Goal: Information Seeking & Learning: Learn about a topic

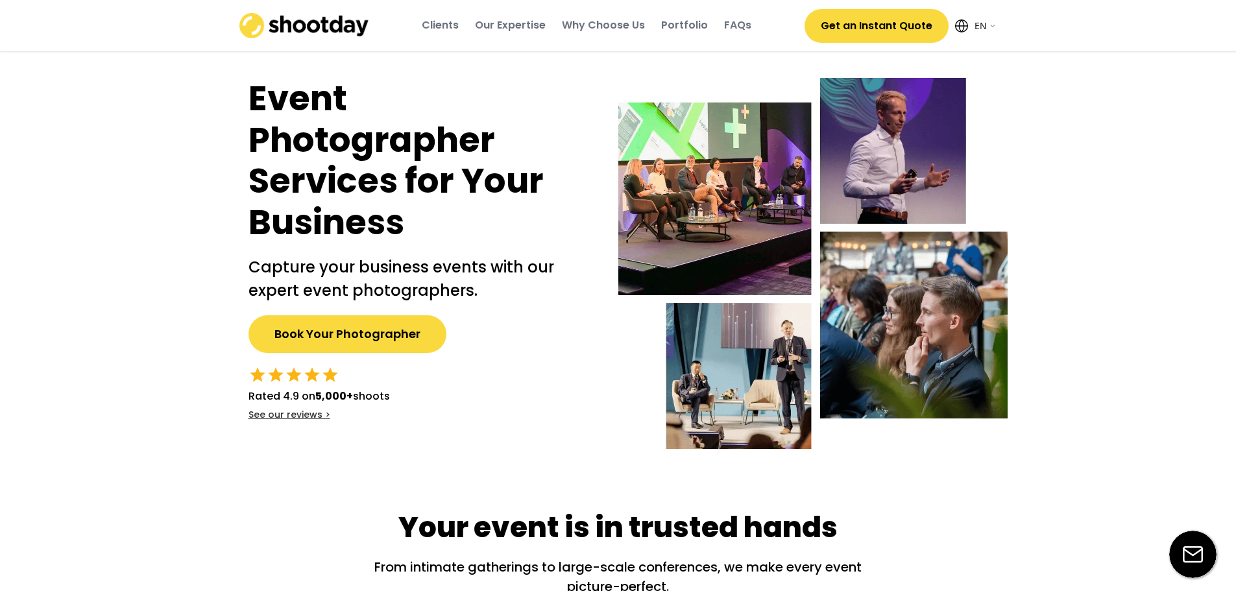
select select ""en""
click at [673, 29] on div "Portfolio" at bounding box center [684, 25] width 47 height 14
click at [736, 21] on div "FAQs" at bounding box center [737, 25] width 27 height 14
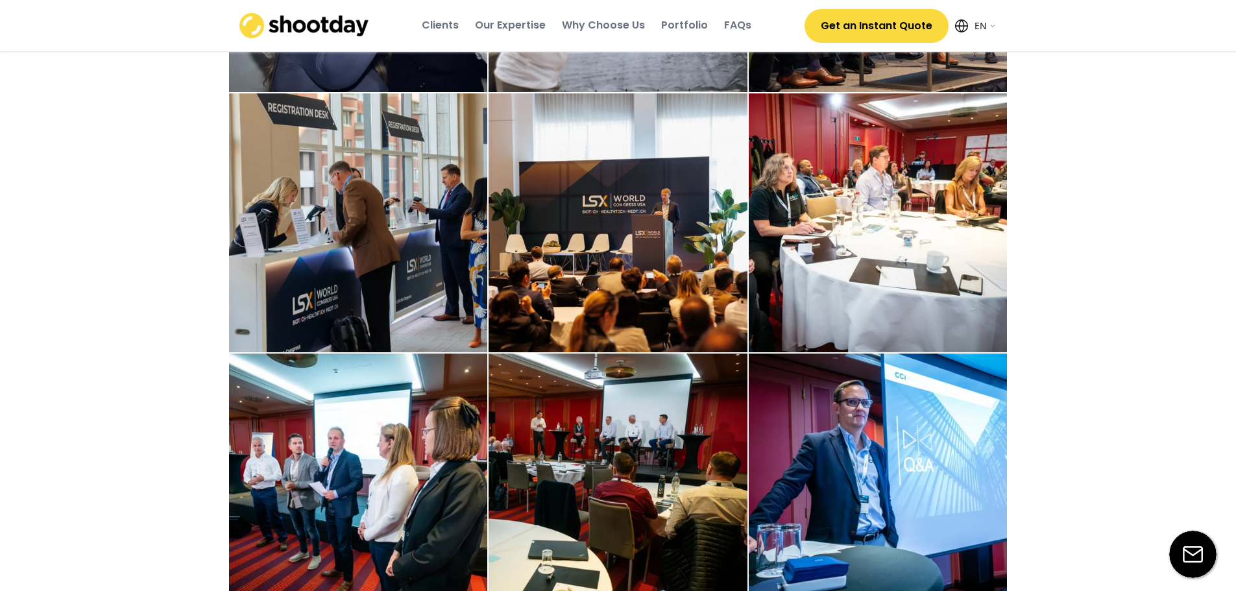
scroll to position [2857, 0]
click at [746, 27] on div "FAQs" at bounding box center [737, 25] width 27 height 14
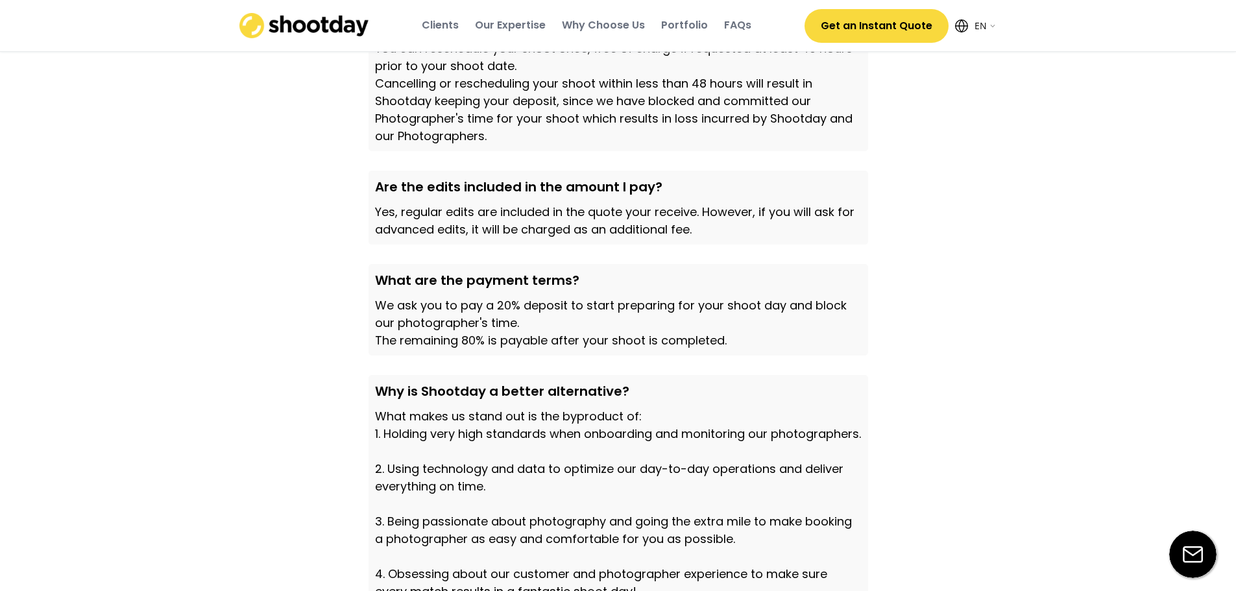
scroll to position [3934, 0]
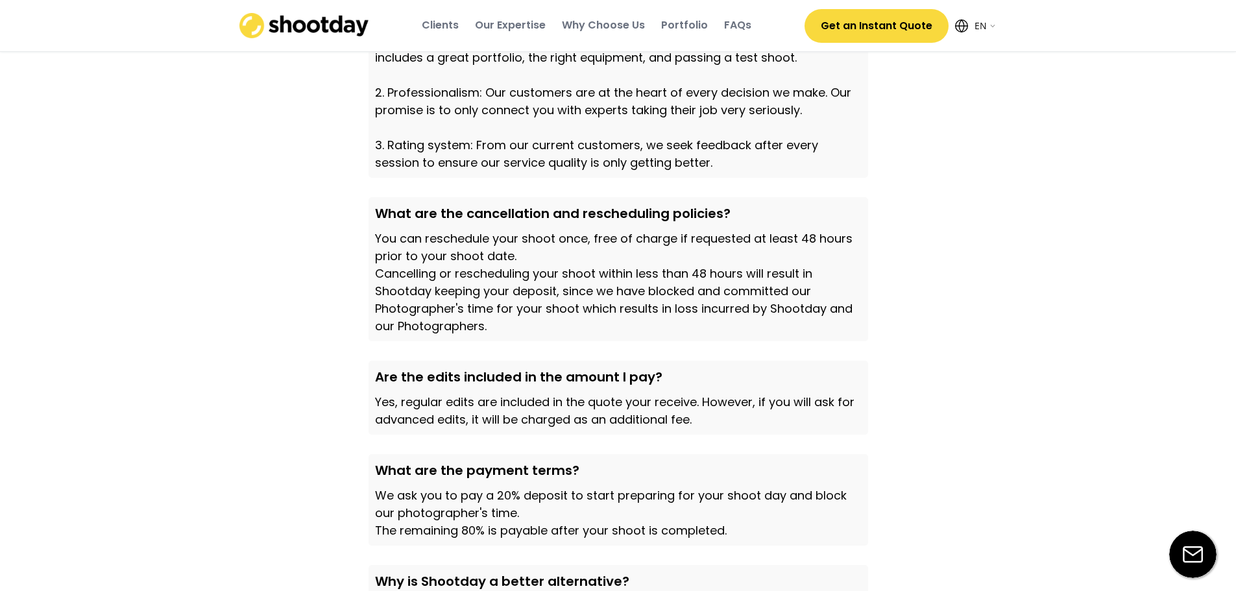
click at [984, 26] on select "English EN AR" at bounding box center [984, 26] width 26 height 26
click at [255, 26] on img at bounding box center [304, 25] width 130 height 25
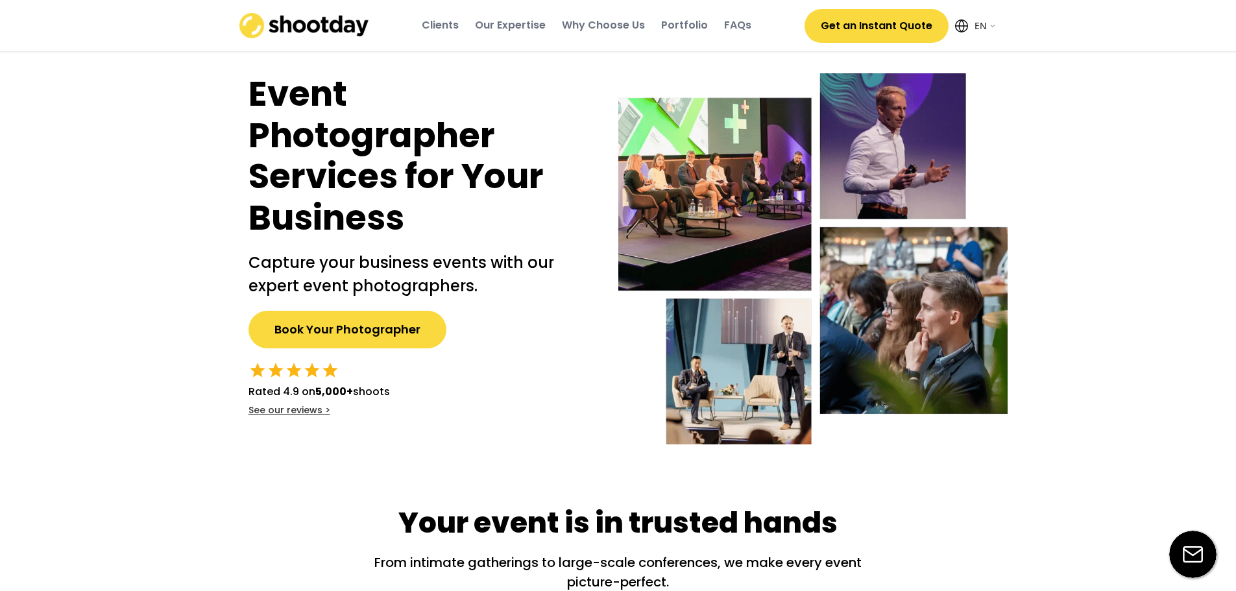
scroll to position [0, 0]
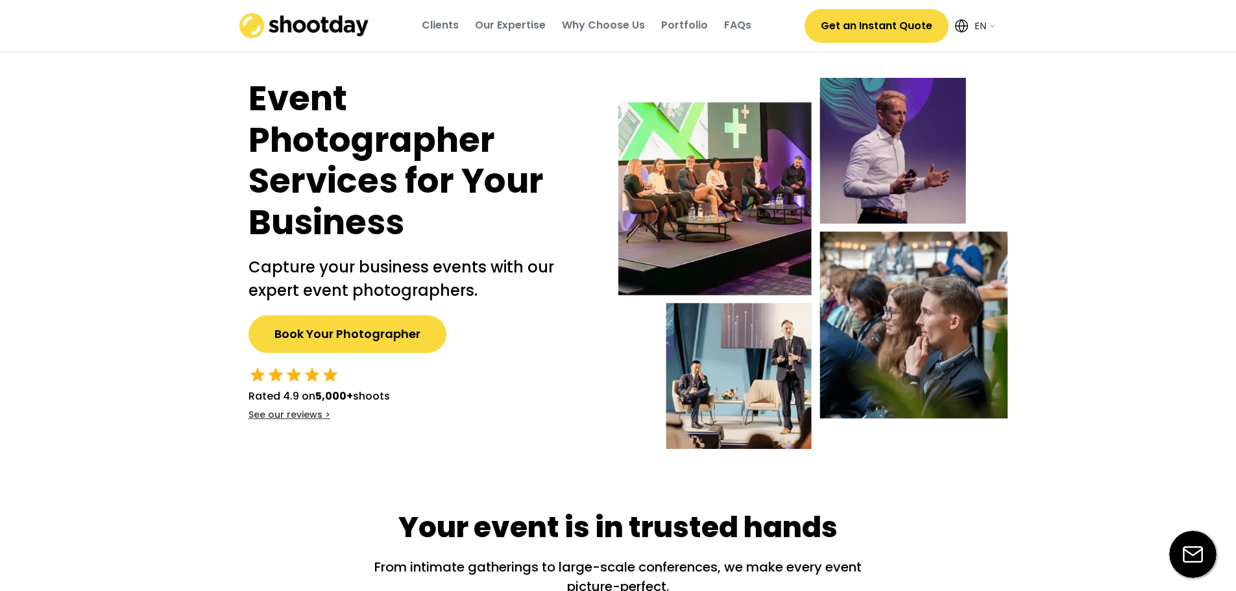
click at [304, 33] on img at bounding box center [304, 25] width 130 height 25
click at [308, 27] on img at bounding box center [304, 25] width 130 height 25
click at [524, 28] on div "Our Expertise" at bounding box center [510, 25] width 71 height 14
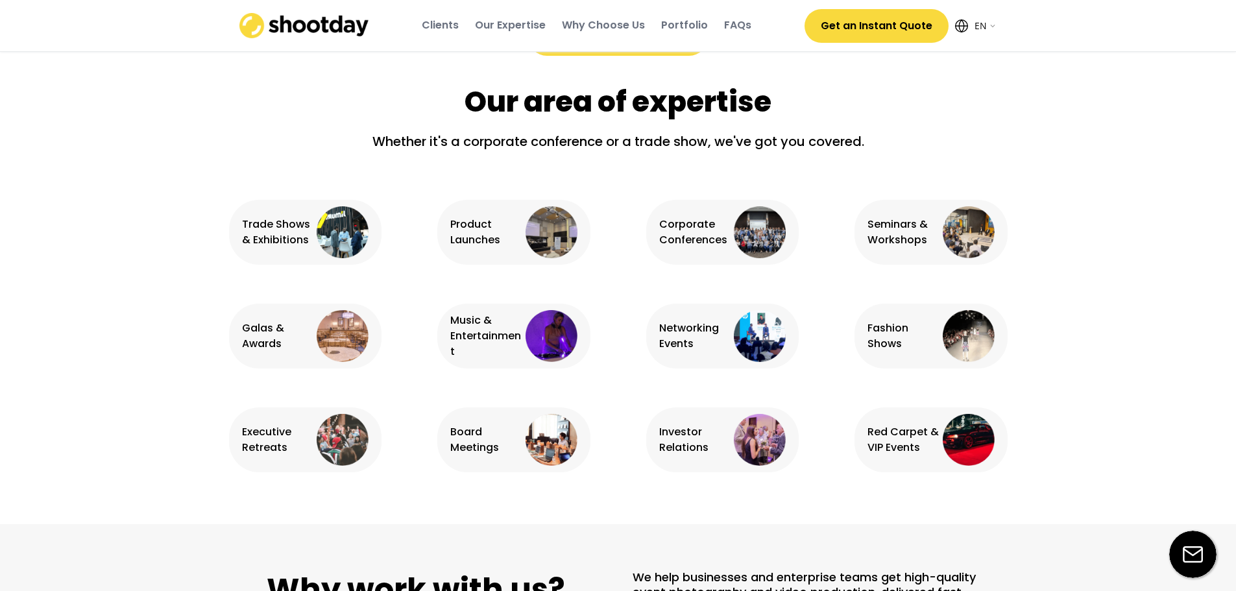
scroll to position [813, 0]
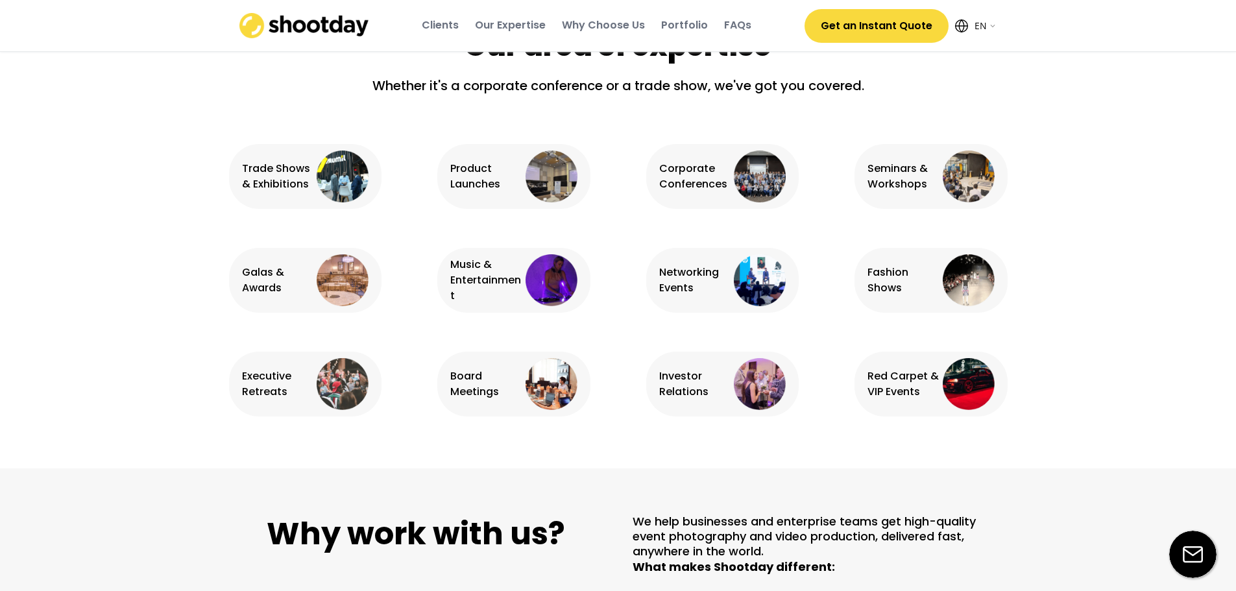
click at [615, 25] on div "Why Choose Us" at bounding box center [603, 25] width 83 height 14
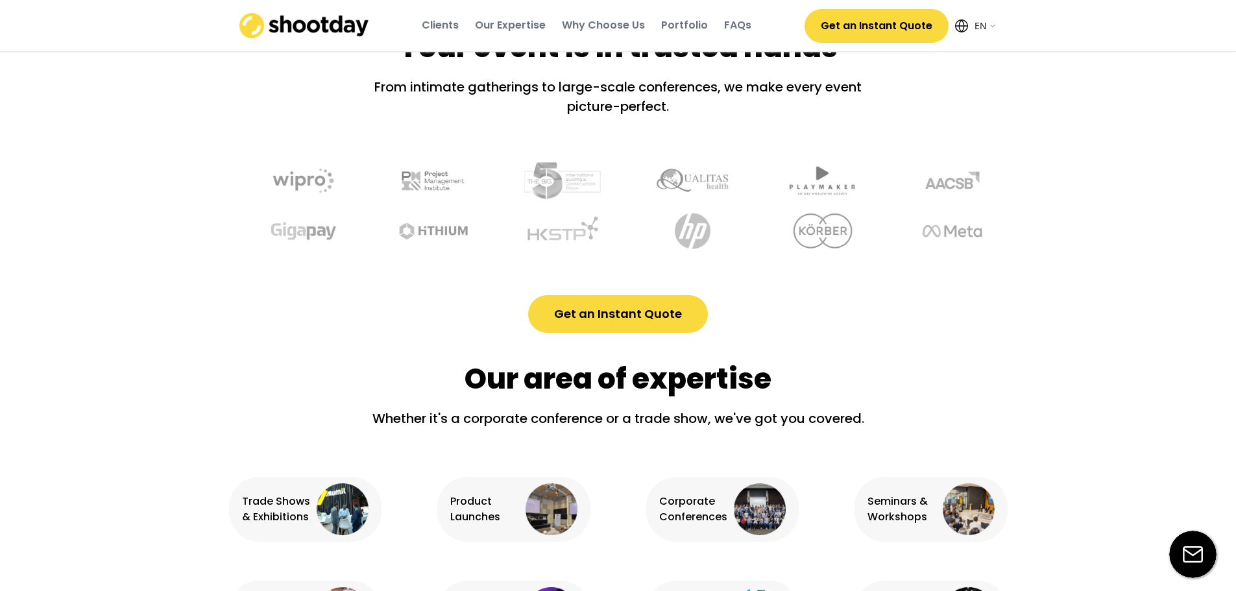
scroll to position [0, 0]
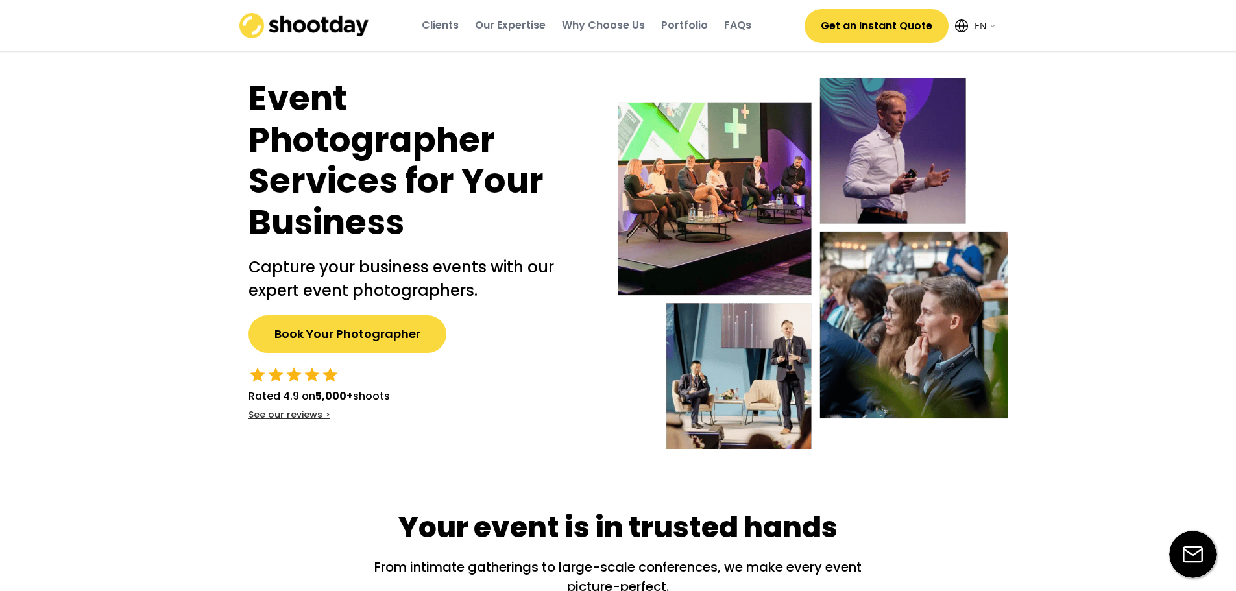
click at [742, 23] on div "FAQs" at bounding box center [737, 25] width 27 height 14
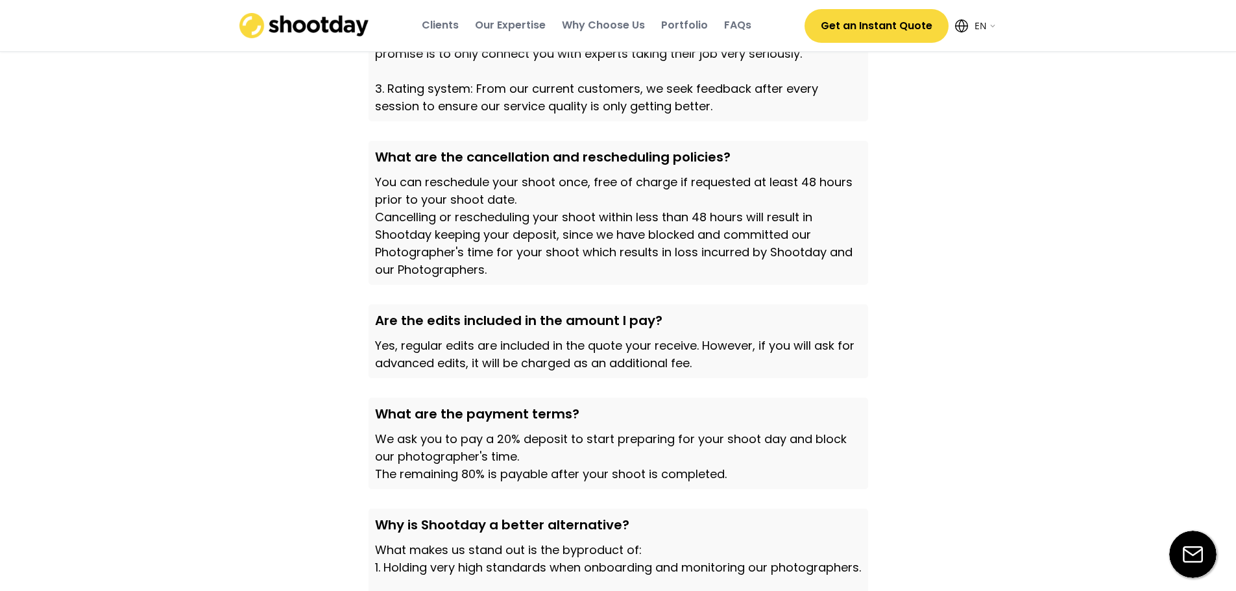
scroll to position [3783, 0]
